Goal: Task Accomplishment & Management: Manage account settings

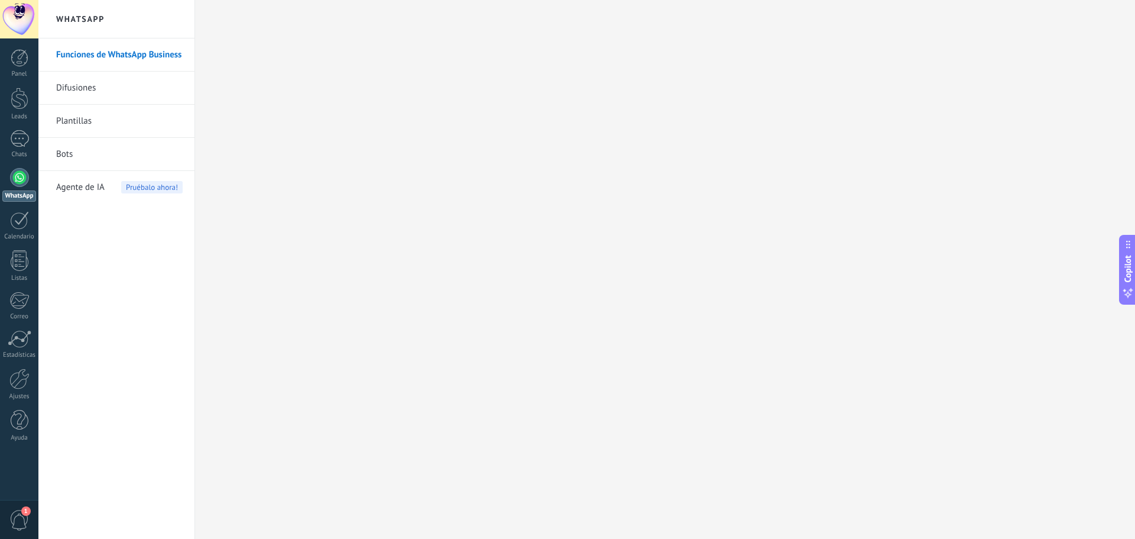
click at [20, 27] on div at bounding box center [19, 19] width 38 height 38
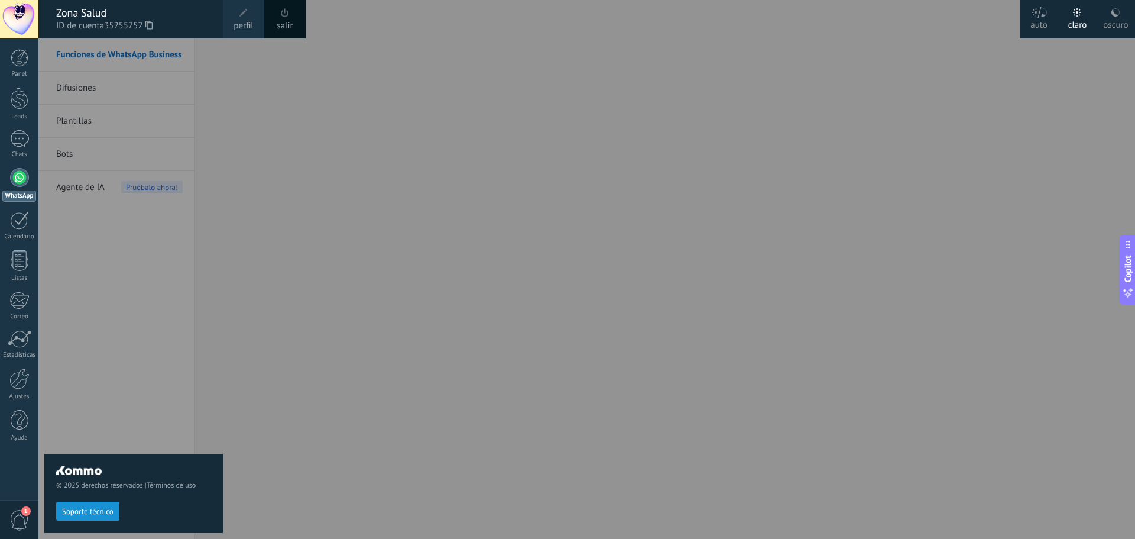
click at [11, 170] on link "WhatsApp" at bounding box center [19, 185] width 38 height 34
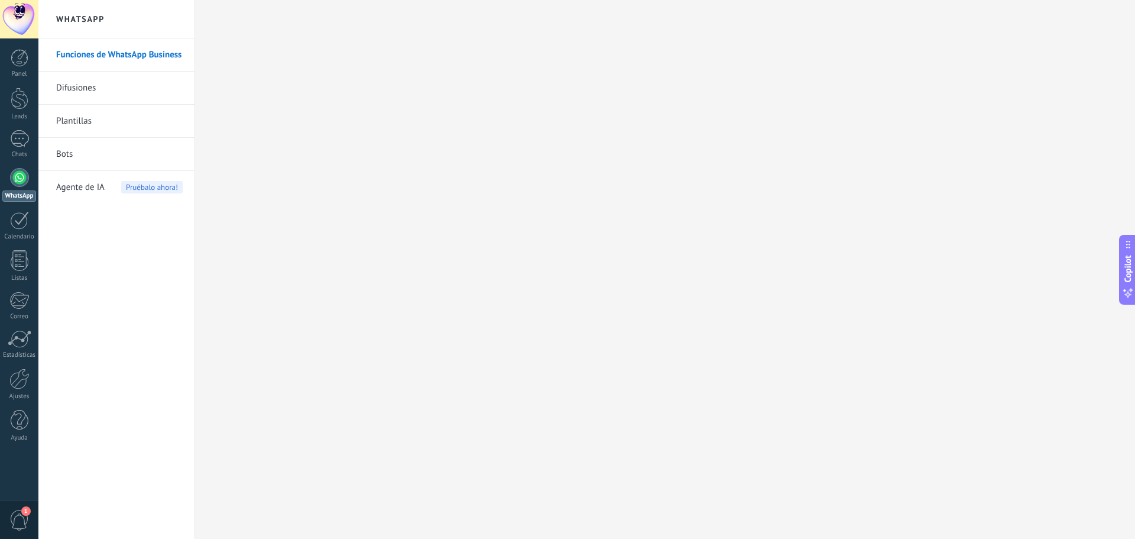
click at [27, 180] on div at bounding box center [19, 177] width 19 height 19
click at [22, 179] on div at bounding box center [19, 177] width 19 height 19
click at [20, 103] on div at bounding box center [20, 99] width 18 height 22
click at [21, 62] on div at bounding box center [20, 58] width 18 height 18
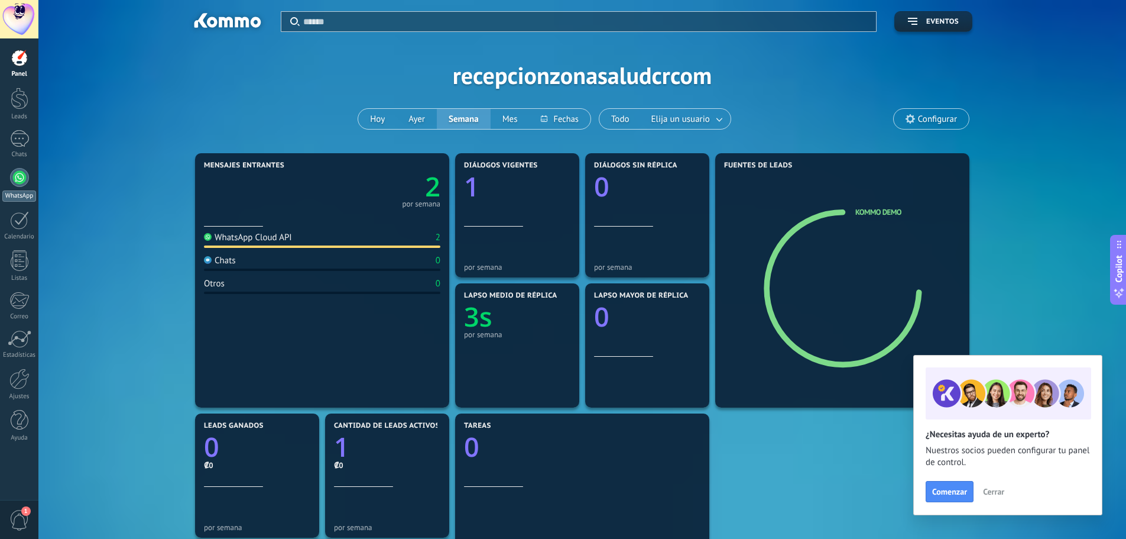
click at [14, 181] on div at bounding box center [19, 177] width 19 height 19
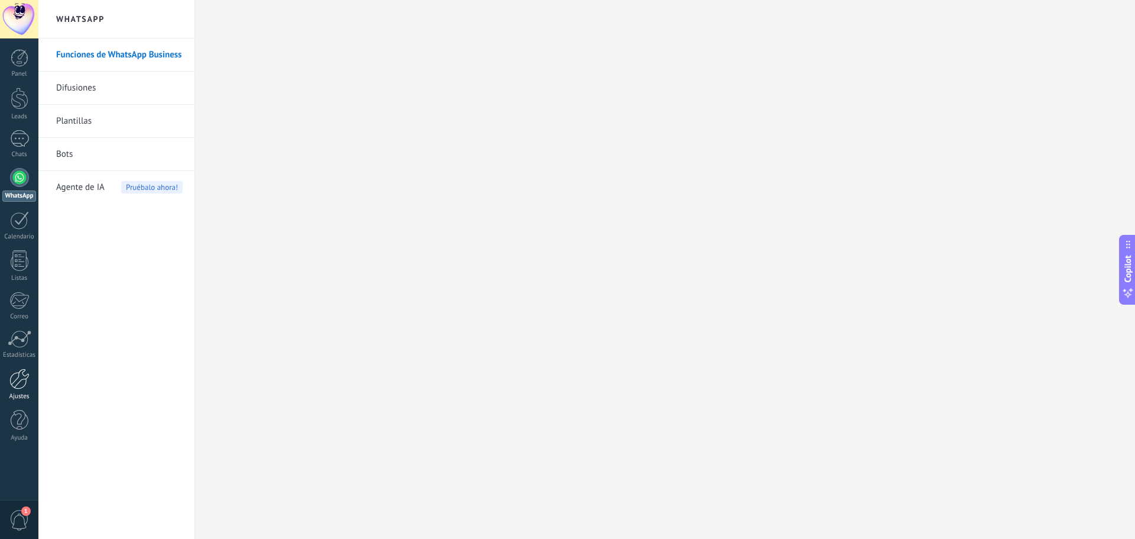
click at [144, 391] on div "Funciones de WhatsApp Business Difusiones Plantillas Bots Agente de IA Pruébalo…" at bounding box center [116, 288] width 156 height 500
click at [17, 372] on div at bounding box center [19, 378] width 20 height 21
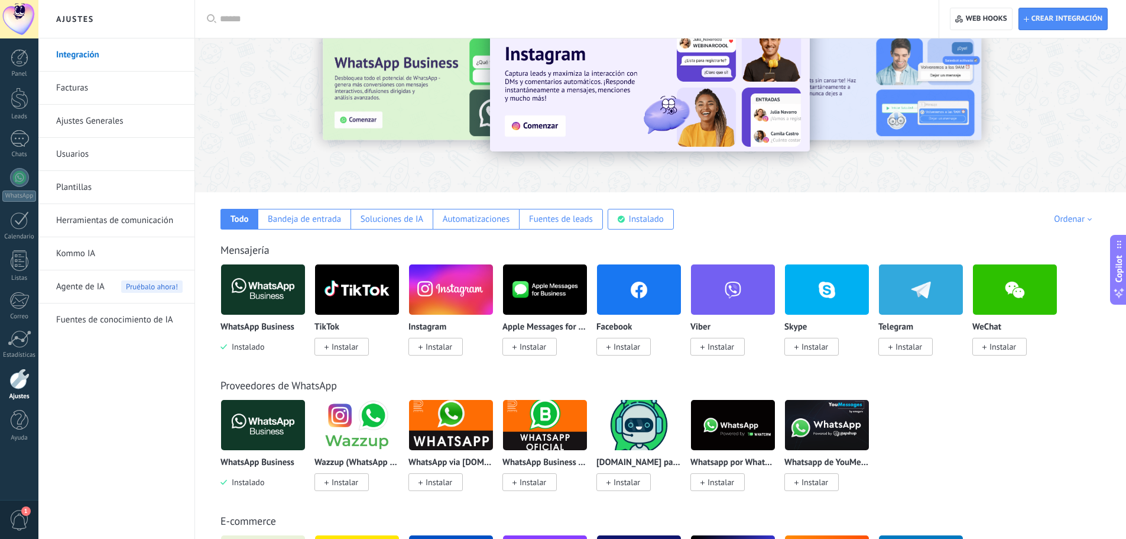
scroll to position [59, 0]
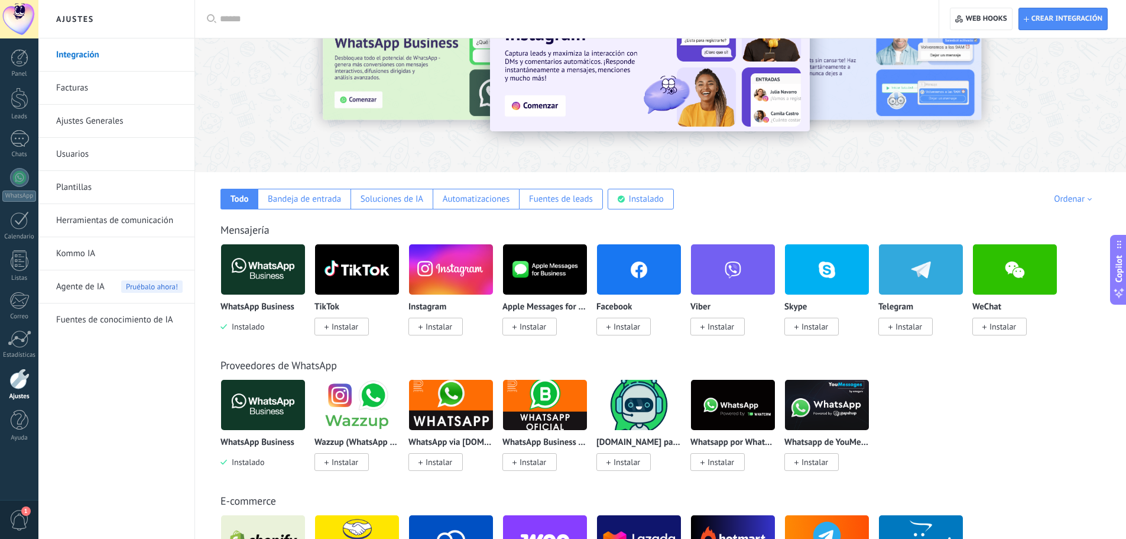
click at [76, 87] on link "Facturas" at bounding box center [119, 88] width 127 height 33
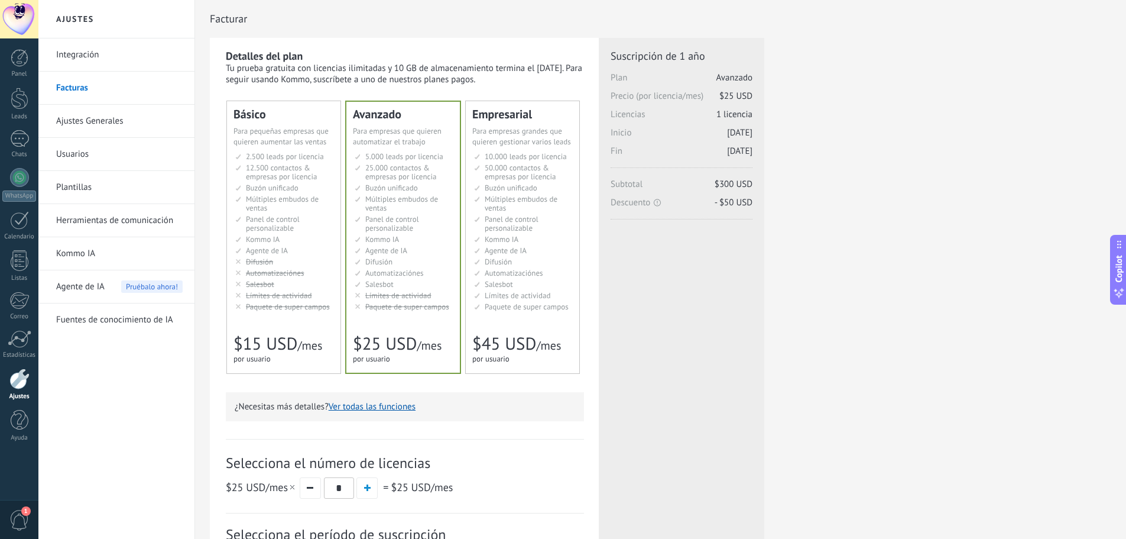
click at [731, 329] on div "Licencias adicionales Plan Avanzado Precio (por licencia/mes) $25 USD Nuevas li…" at bounding box center [682, 363] width 166 height 651
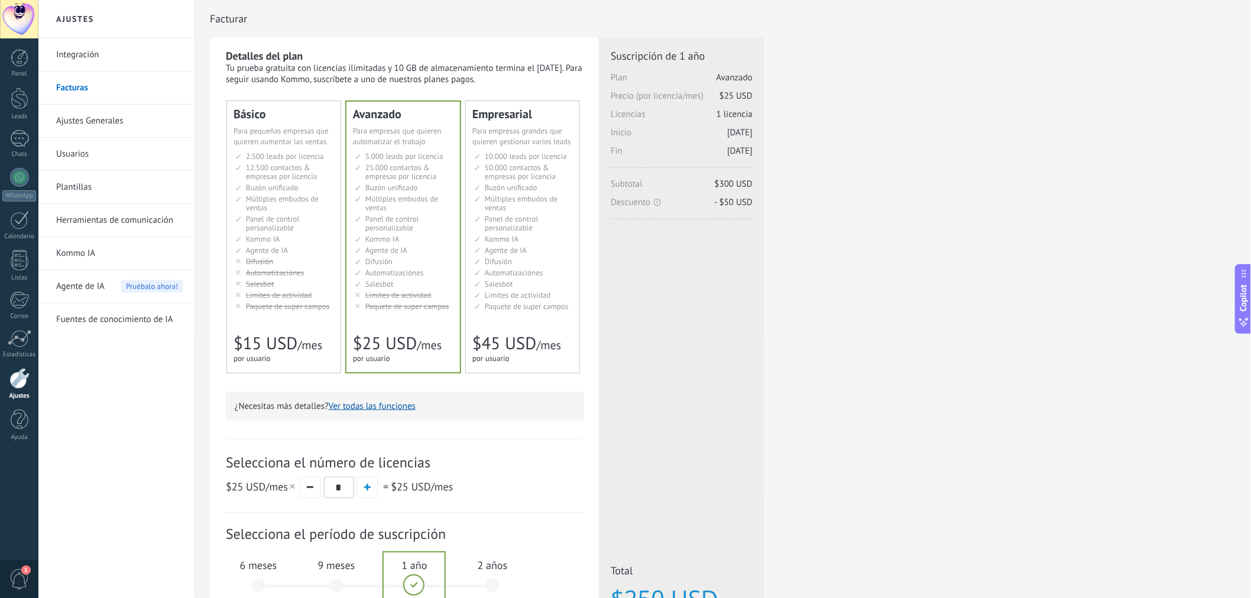
scroll to position [160, 0]
